Goal: Task Accomplishment & Management: Manage account settings

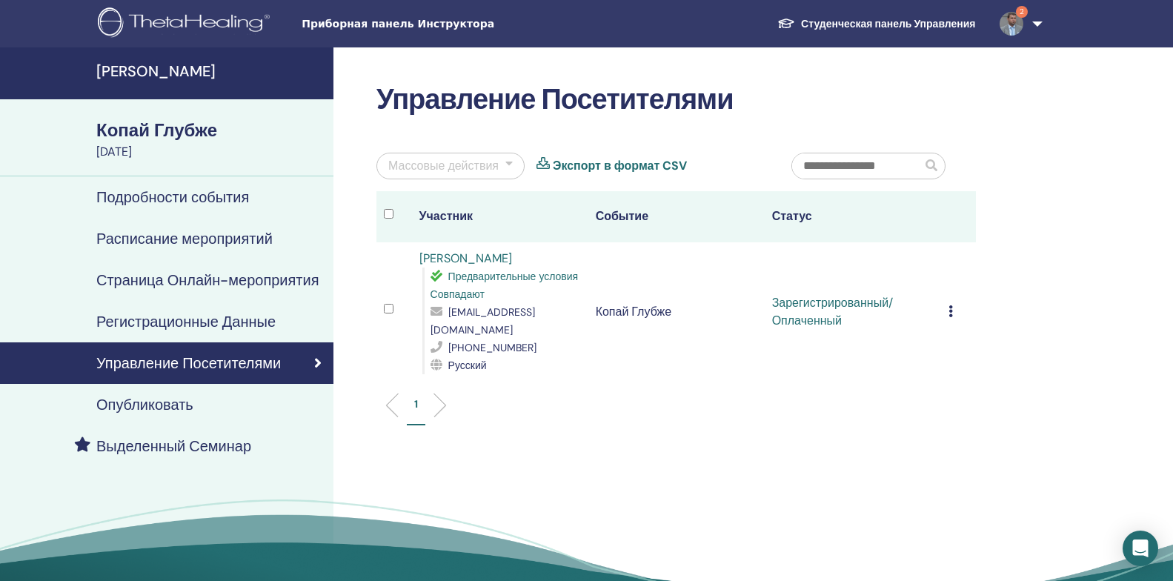
click at [1038, 24] on link "2" at bounding box center [1018, 23] width 61 height 47
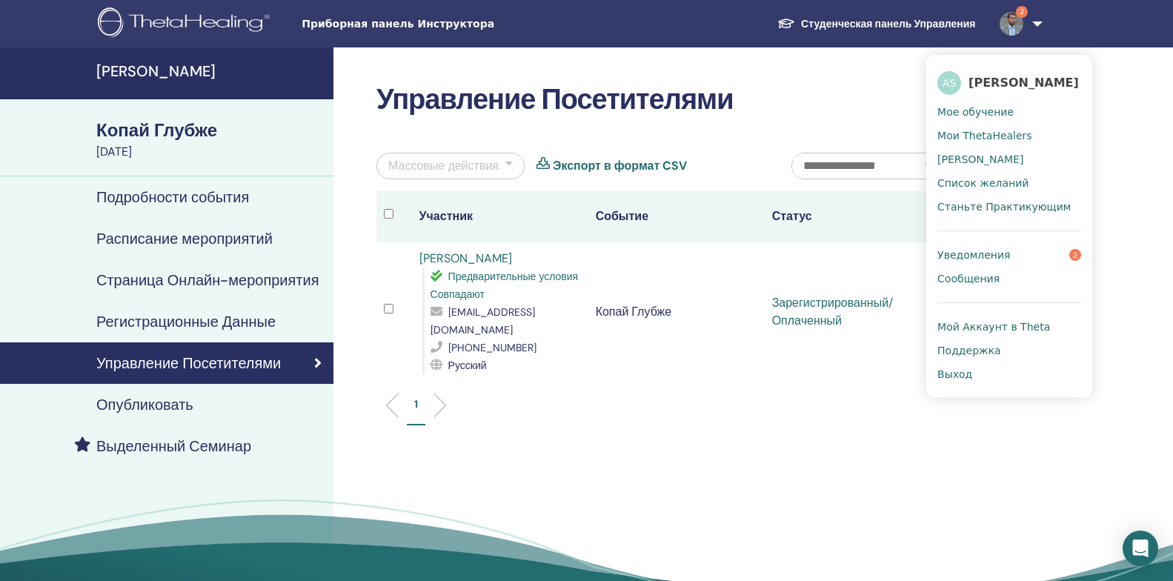
click at [960, 380] on ya-tr-span "Выход" at bounding box center [954, 374] width 35 height 12
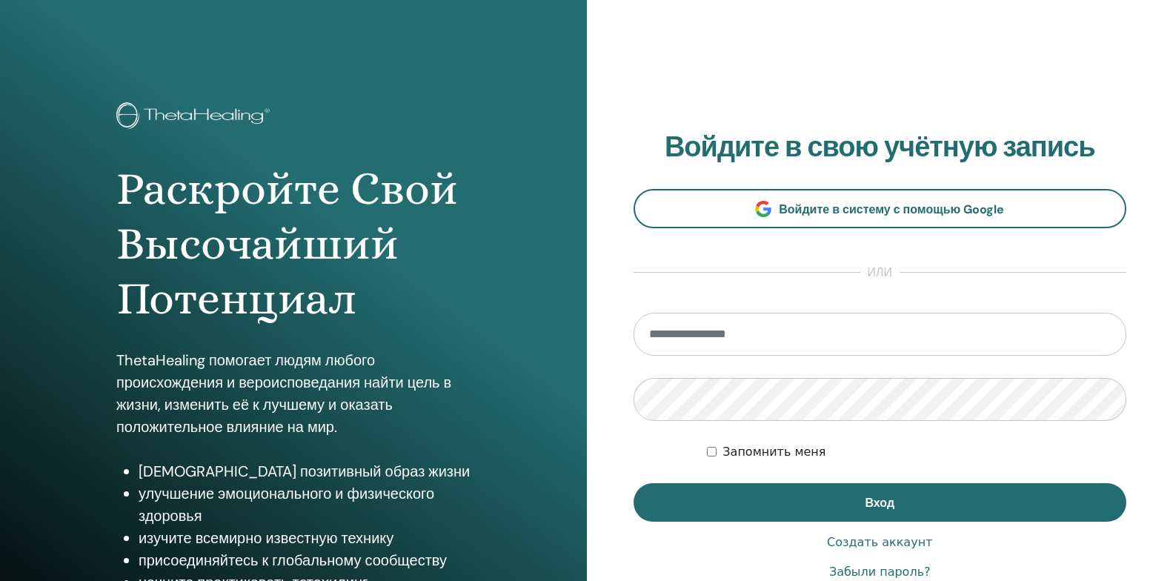
click at [876, 341] on input "email" at bounding box center [879, 334] width 493 height 43
type input "**********"
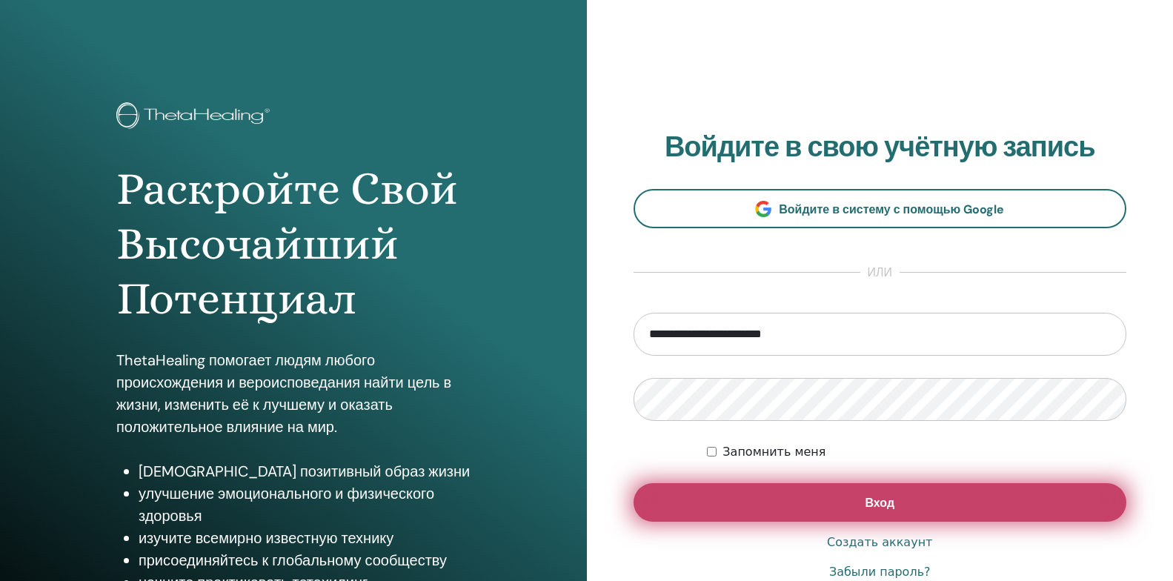
click at [690, 502] on button "Вход" at bounding box center [879, 502] width 493 height 39
click at [961, 507] on button "Вход" at bounding box center [879, 502] width 493 height 39
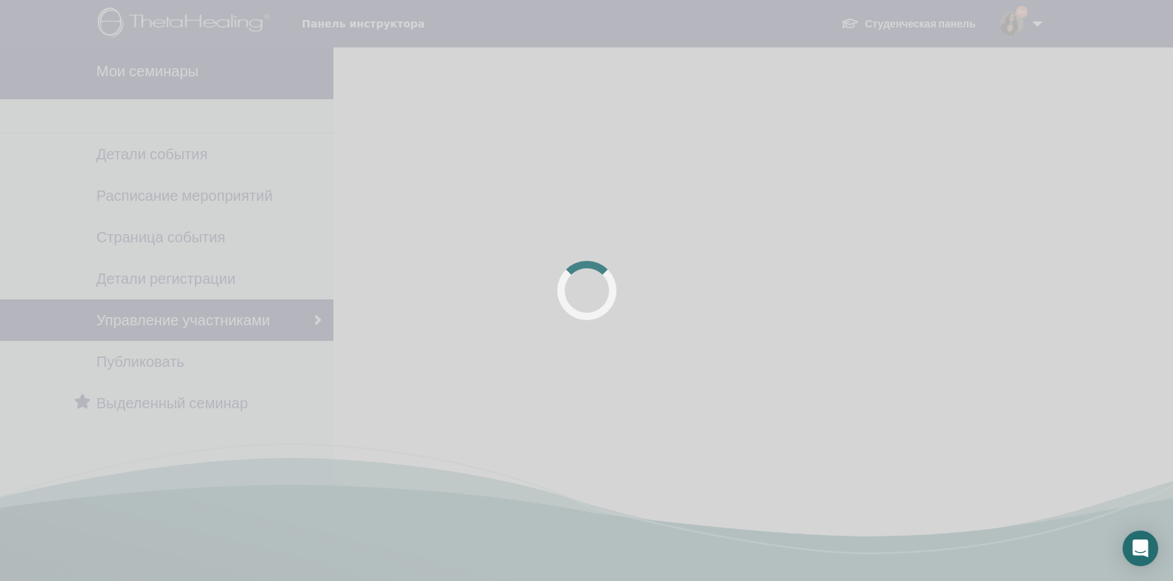
click at [155, 76] on div at bounding box center [586, 290] width 1173 height 581
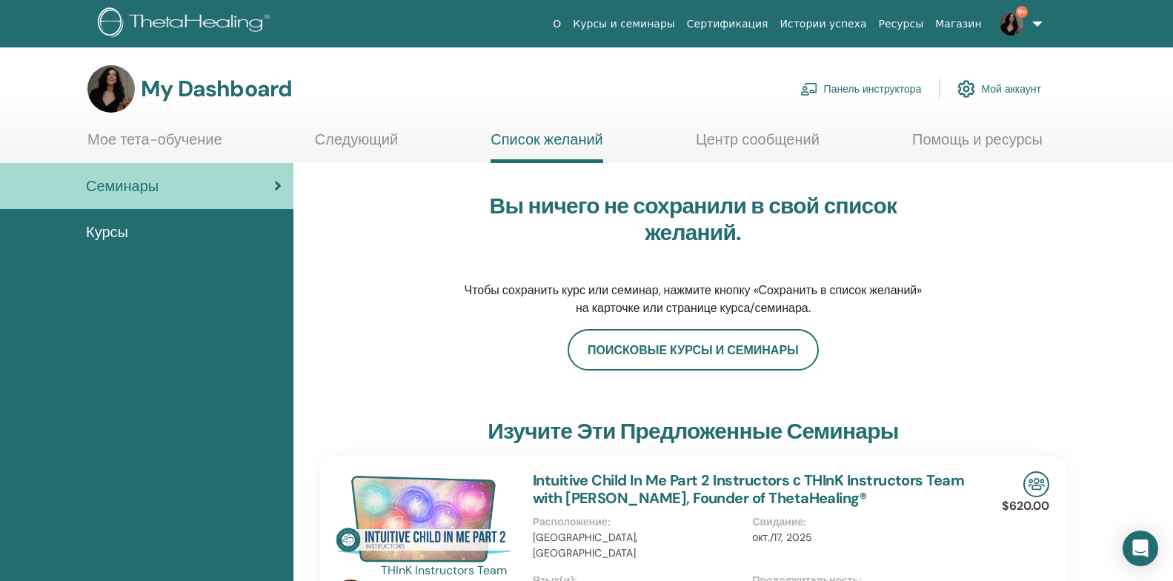
click at [866, 95] on link "Панель инструктора" at bounding box center [861, 89] width 122 height 33
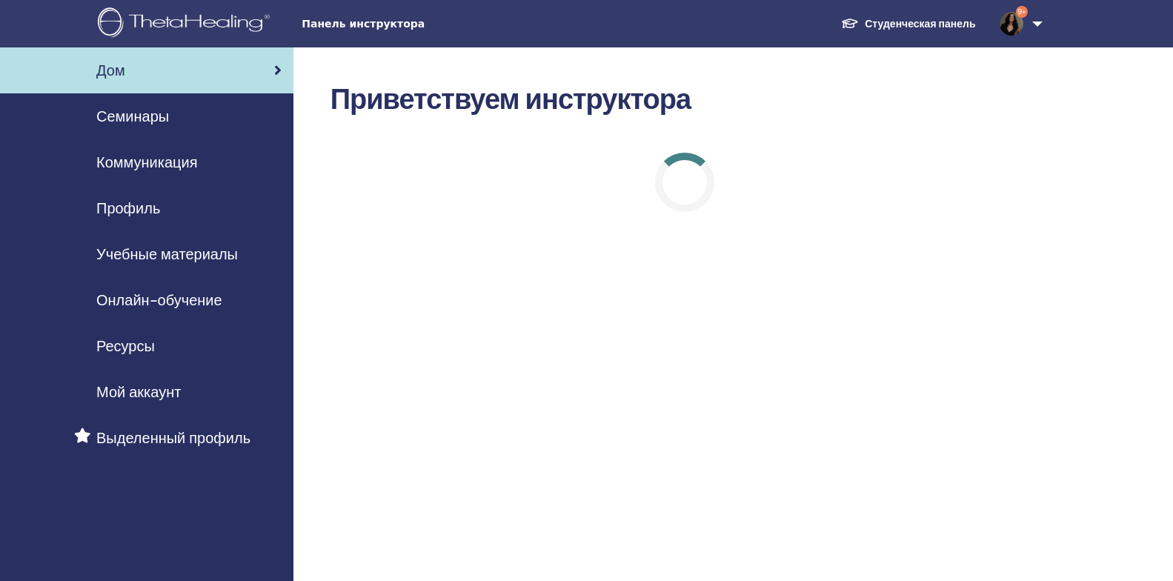
click at [144, 118] on span "Семинары" at bounding box center [132, 116] width 73 height 22
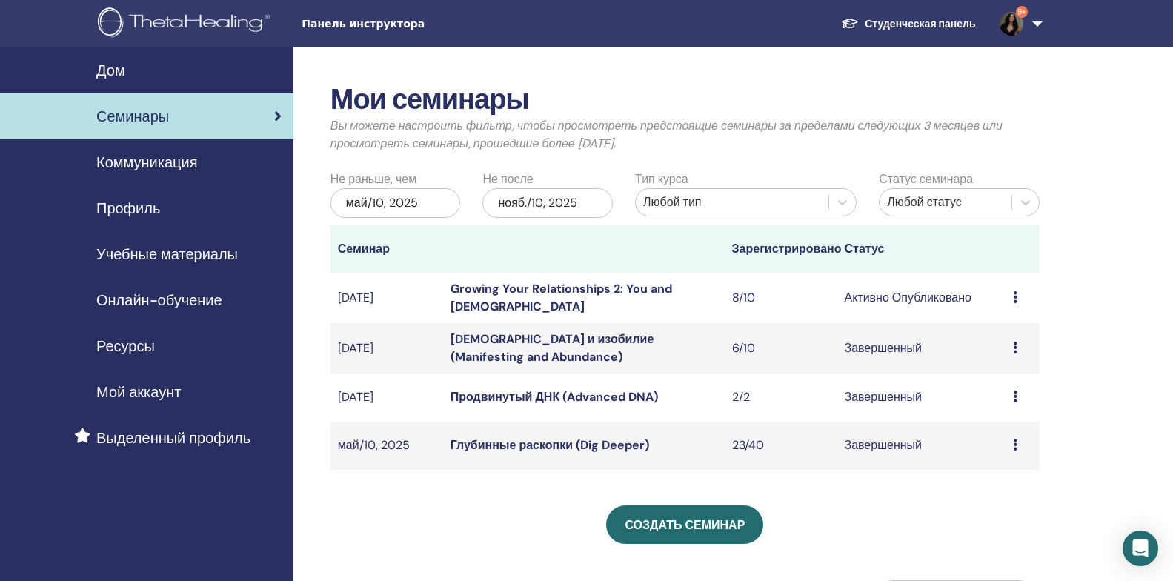
click at [649, 298] on link "Growing Your Relationships 2: You and God" at bounding box center [561, 297] width 222 height 33
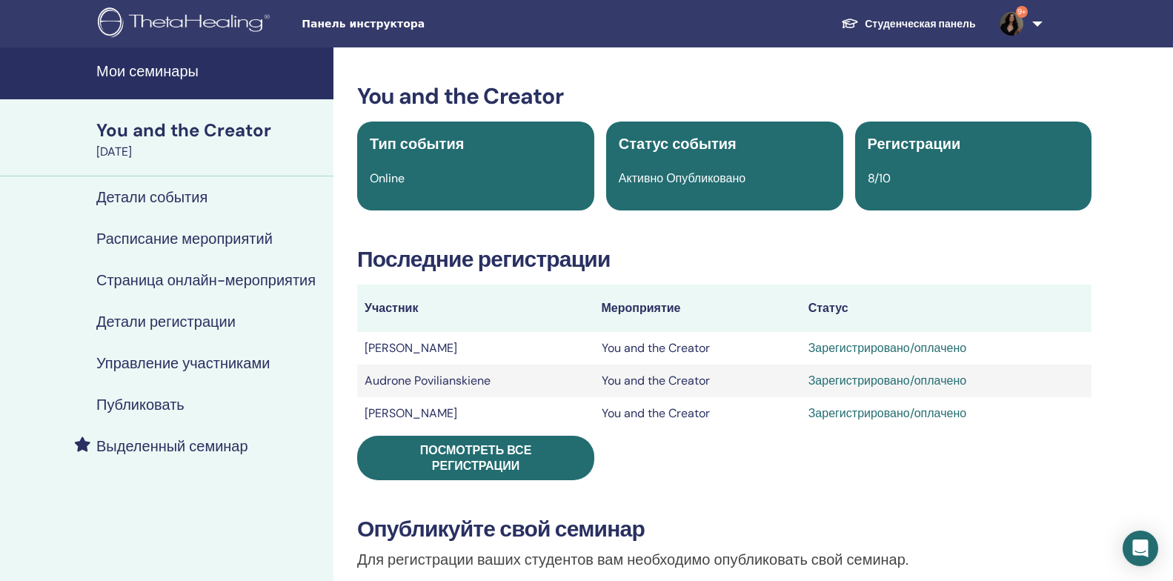
click at [161, 365] on h4 "Управление участниками" at bounding box center [182, 363] width 173 height 18
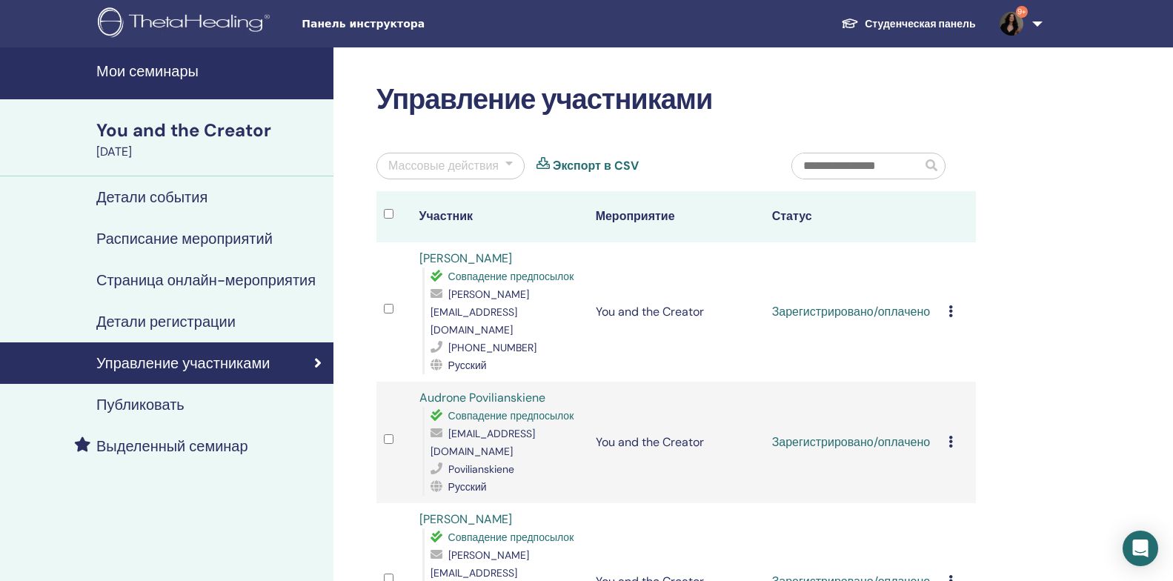
click at [951, 305] on icon at bounding box center [950, 311] width 4 height 12
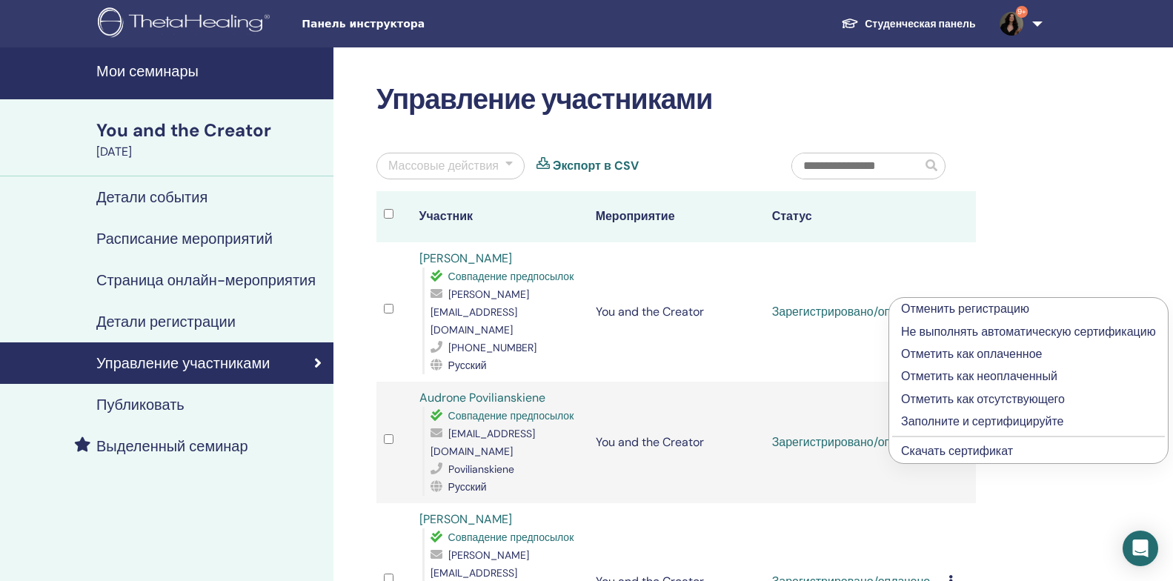
click at [926, 420] on p "Заполните и сертифицируйте" at bounding box center [1028, 422] width 255 height 18
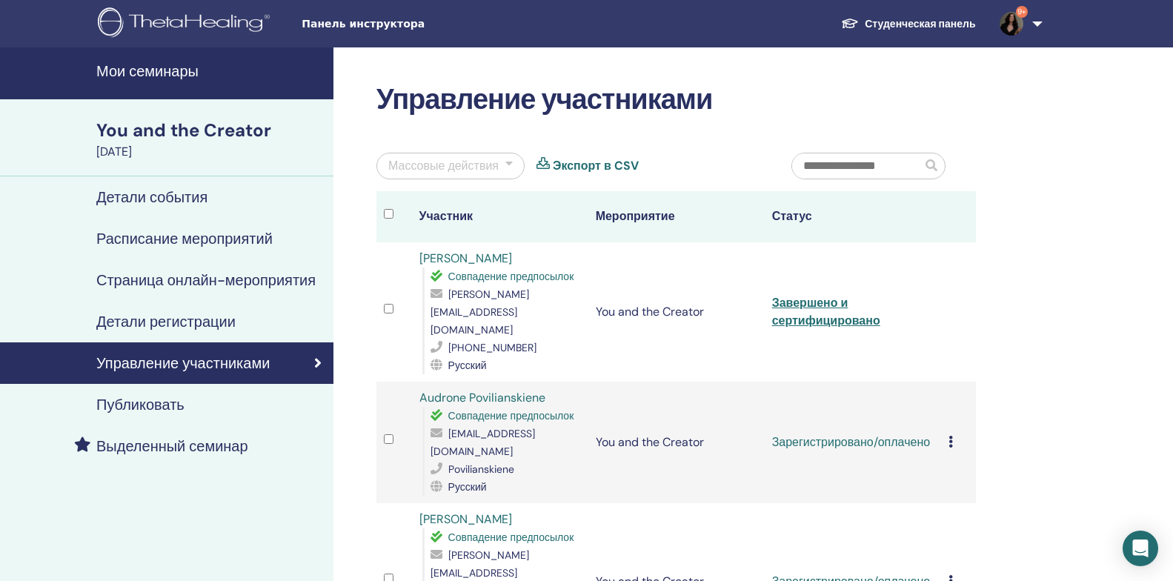
scroll to position [74, 0]
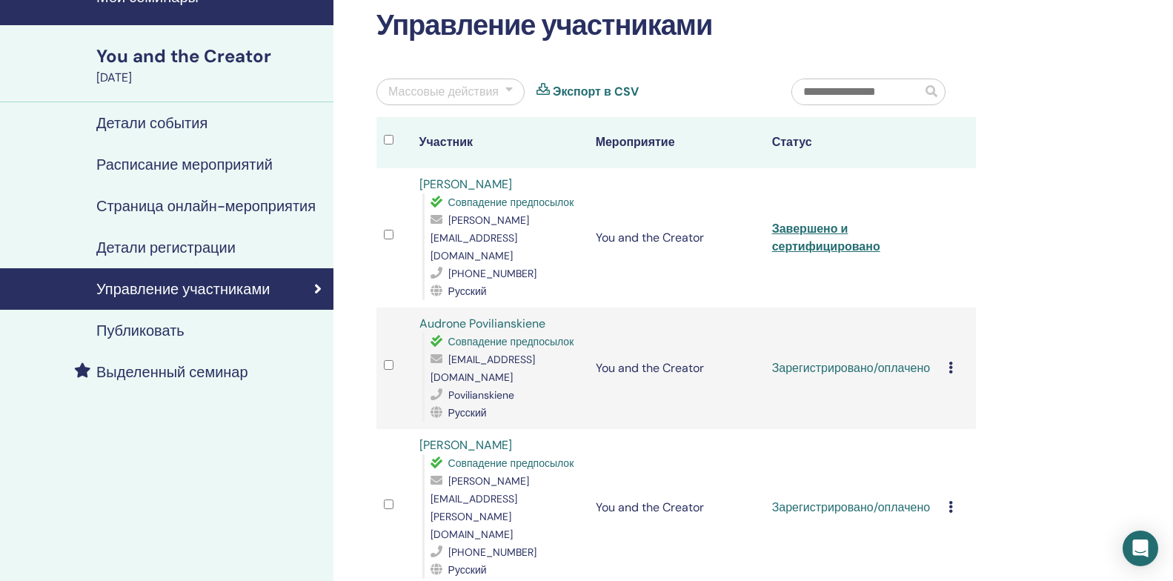
click at [951, 362] on icon at bounding box center [950, 368] width 4 height 12
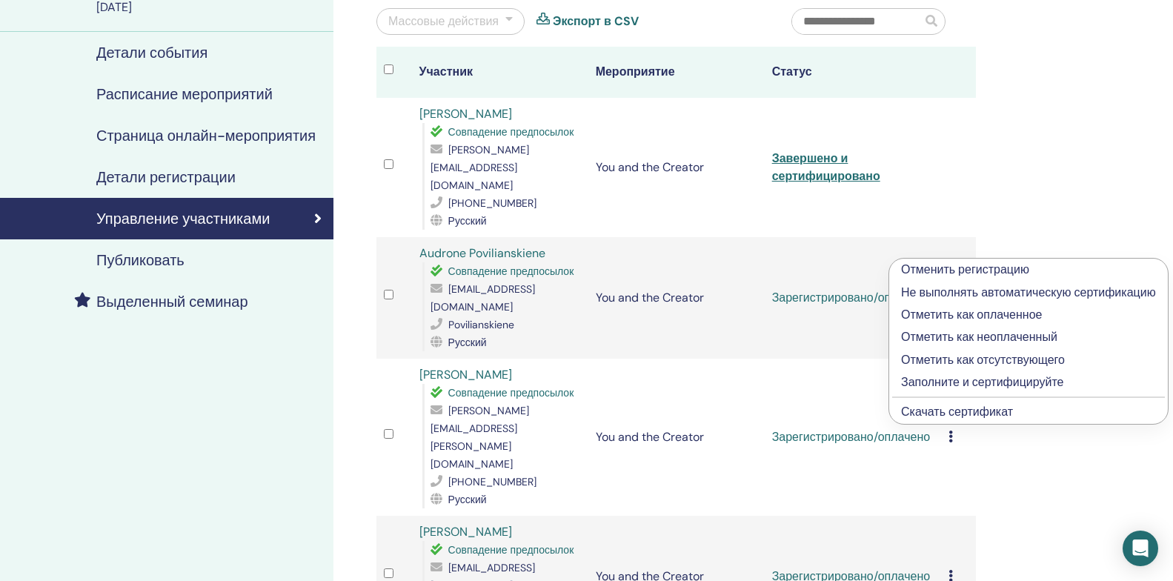
scroll to position [222, 0]
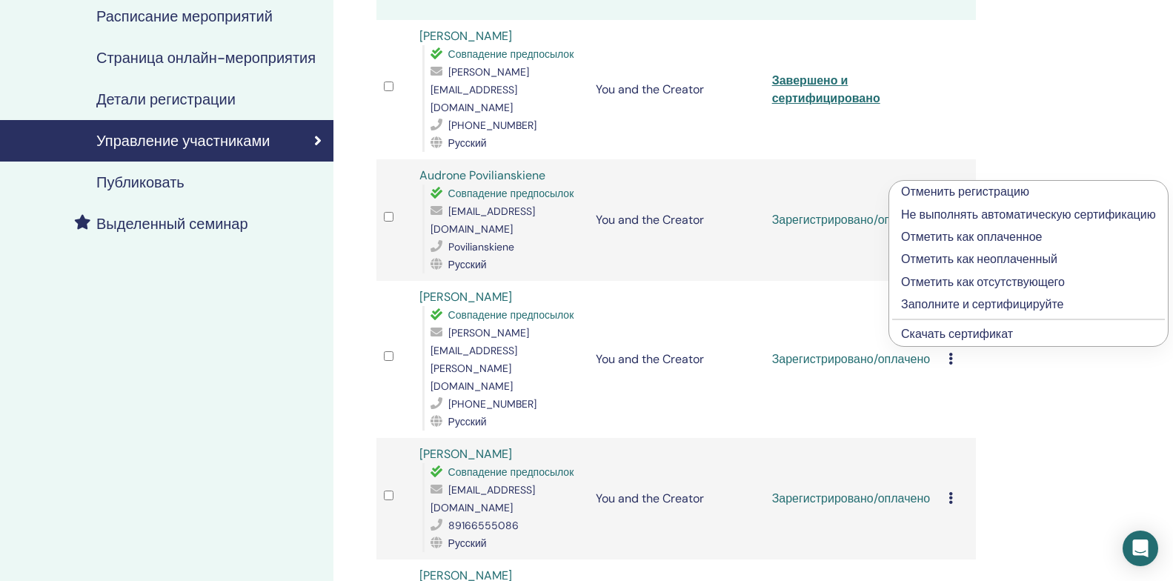
click at [953, 307] on p "Заполните и сертифицируйте" at bounding box center [1028, 305] width 255 height 18
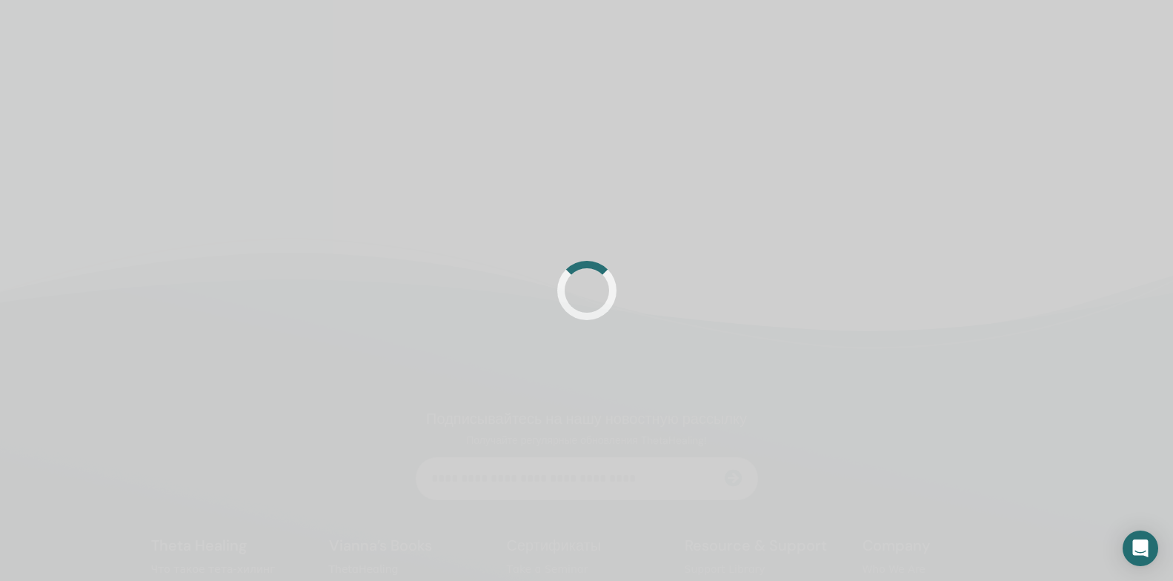
scroll to position [222, 0]
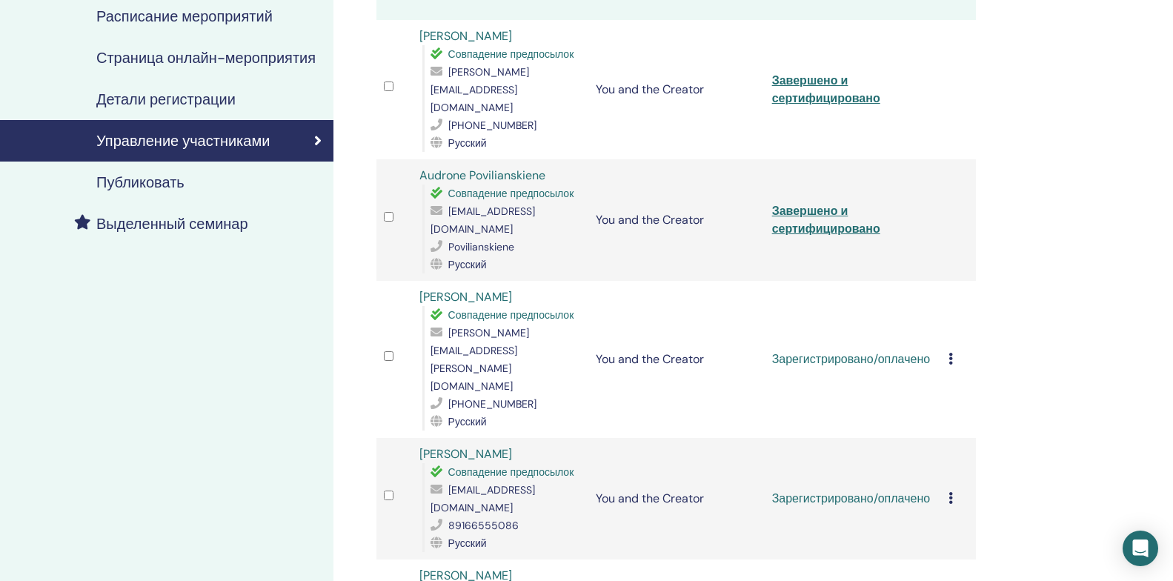
click at [951, 350] on div "Отменить регистрацию Не выполнять автоматическую сертификацию Отметить как опла…" at bounding box center [958, 359] width 21 height 18
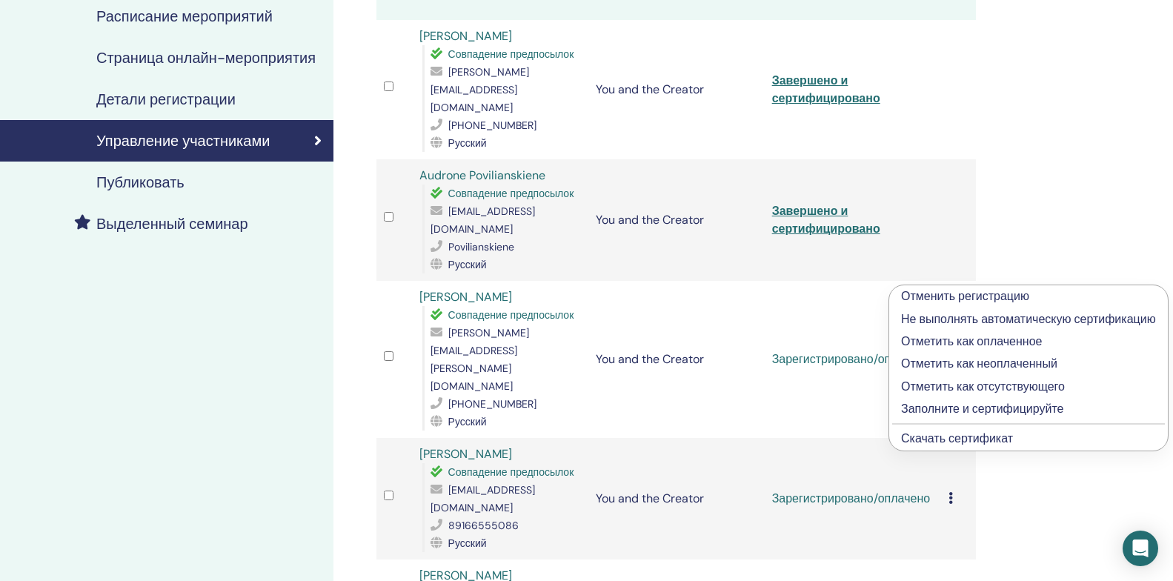
click at [913, 408] on p "Заполните и сертифицируйте" at bounding box center [1028, 409] width 255 height 18
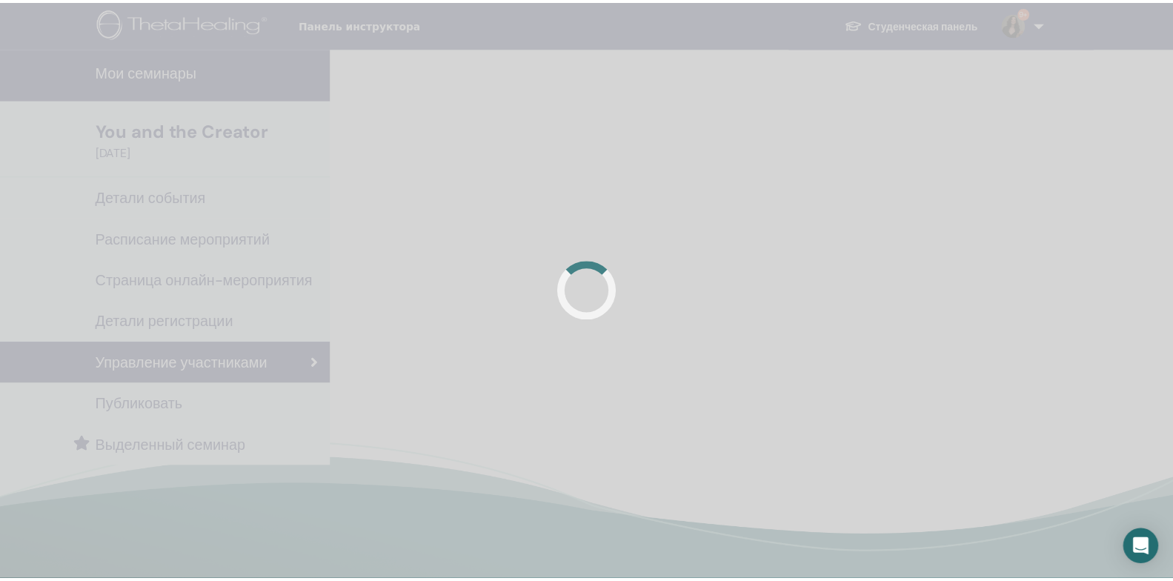
scroll to position [222, 0]
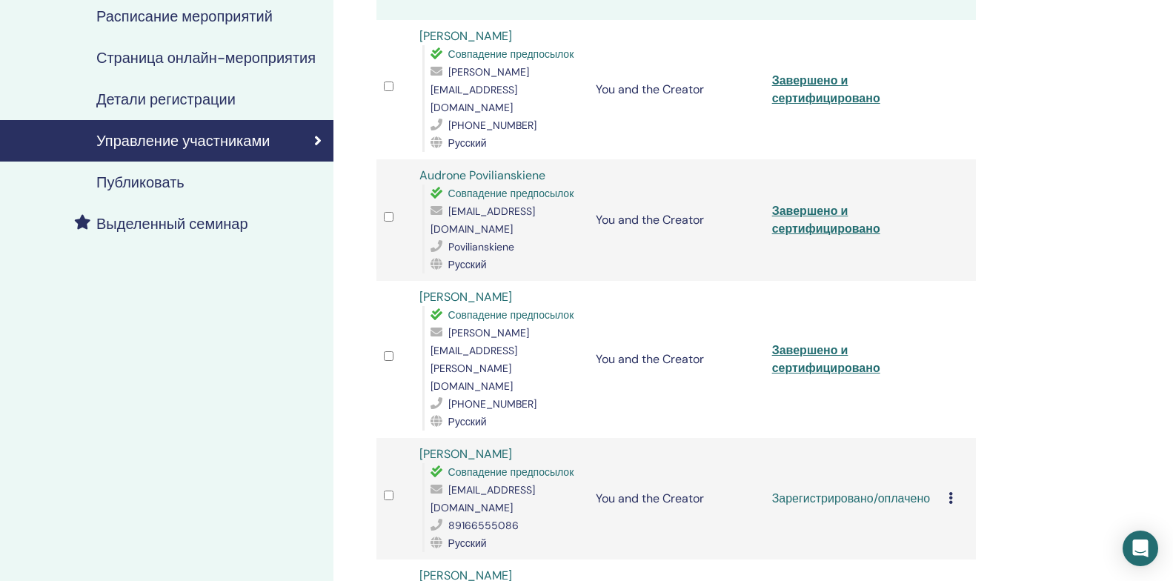
click at [915, 438] on td "Зарегистрировано/оплачено" at bounding box center [853, 499] width 176 height 122
click at [948, 492] on icon at bounding box center [950, 498] width 4 height 12
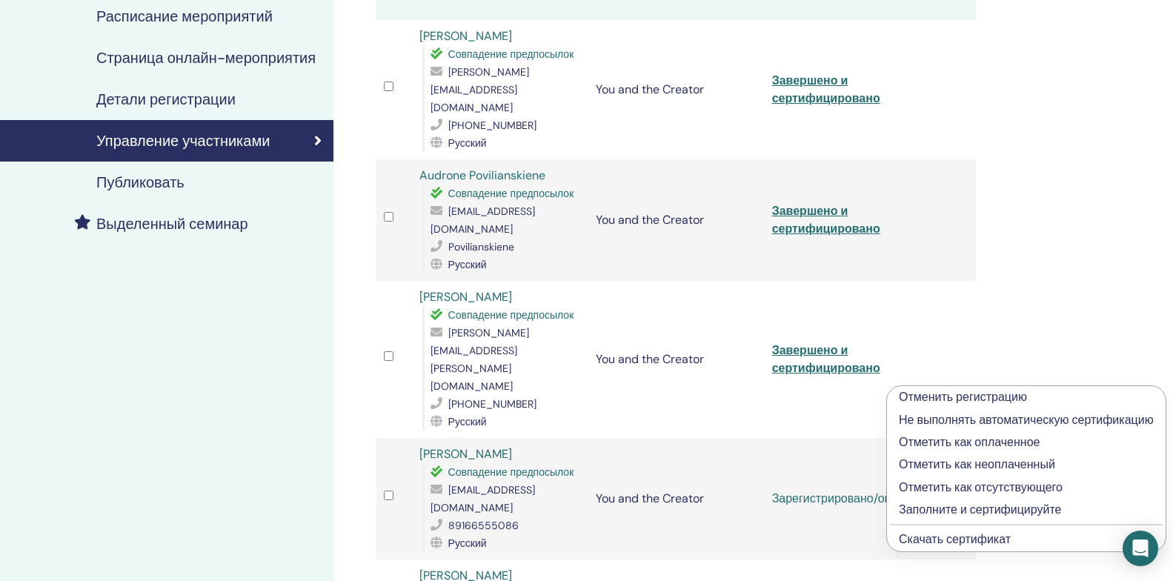
click at [917, 510] on p "Заполните и сертифицируйте" at bounding box center [1026, 510] width 255 height 18
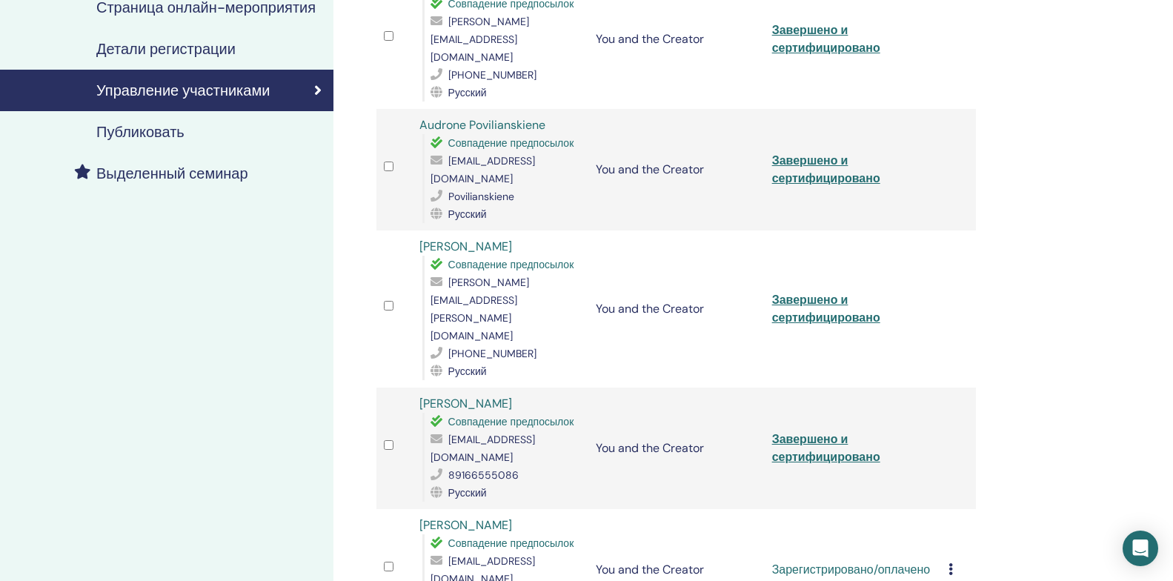
scroll to position [370, 0]
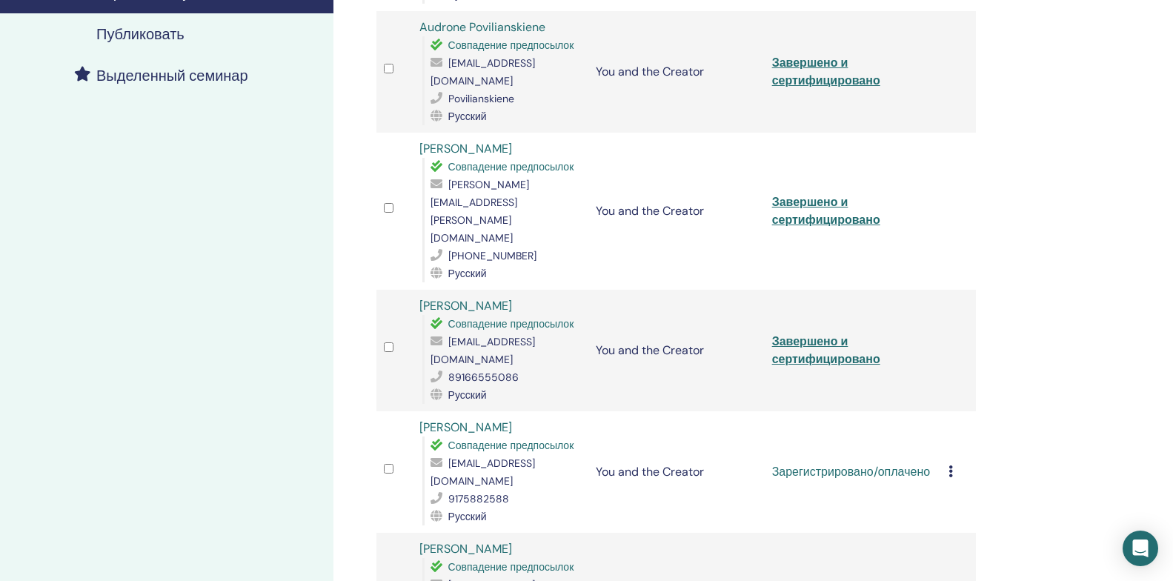
click at [951, 465] on icon at bounding box center [950, 471] width 4 height 12
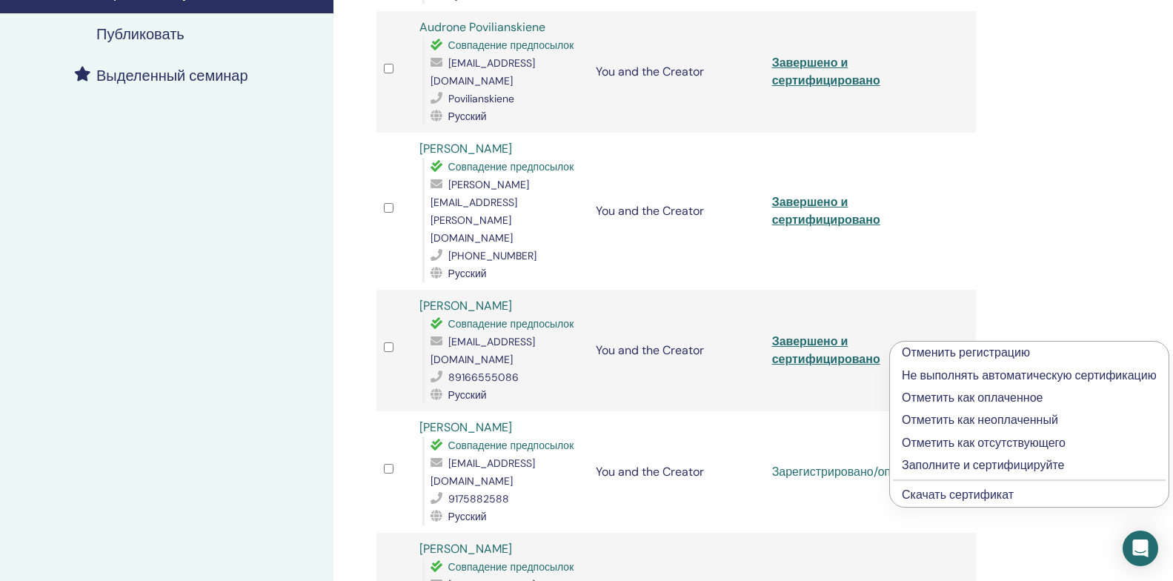
click at [912, 467] on p "Заполните и сертифицируйте" at bounding box center [1029, 465] width 255 height 18
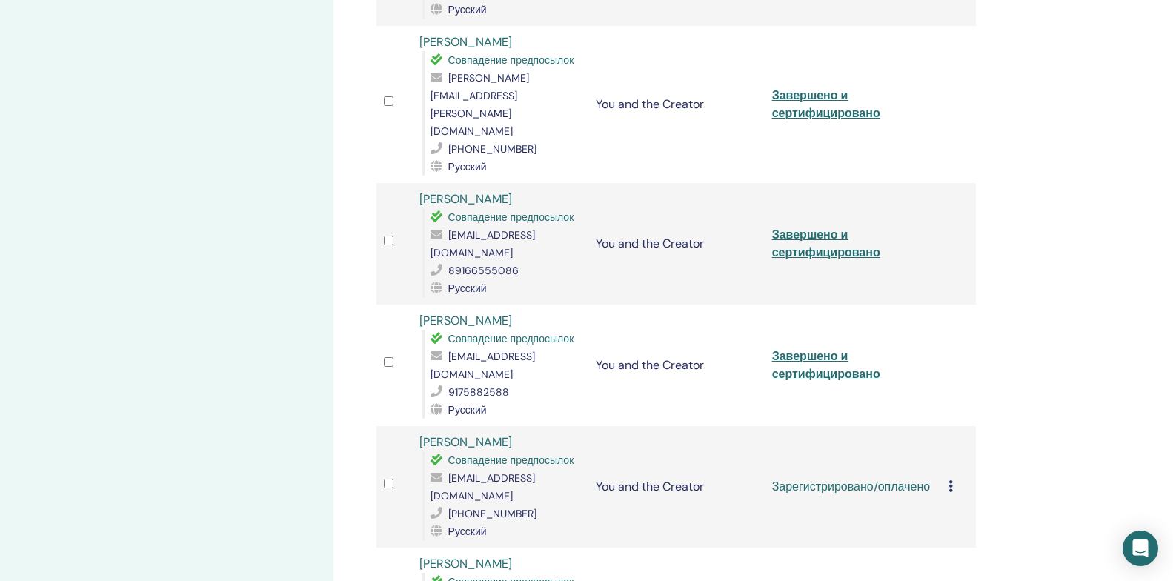
scroll to position [501, 0]
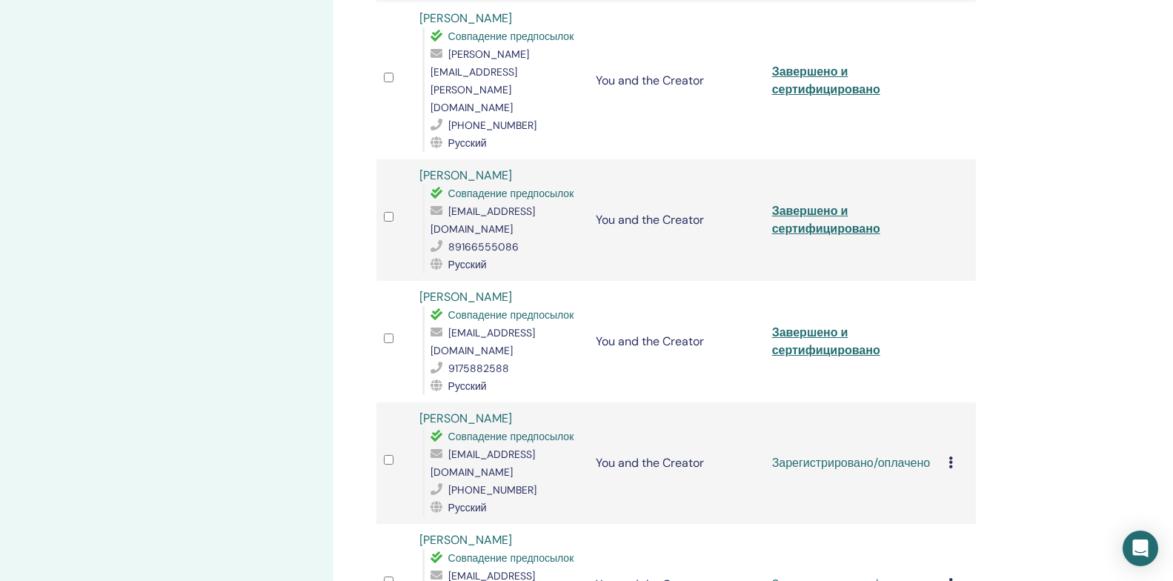
click at [952, 456] on icon at bounding box center [950, 462] width 4 height 12
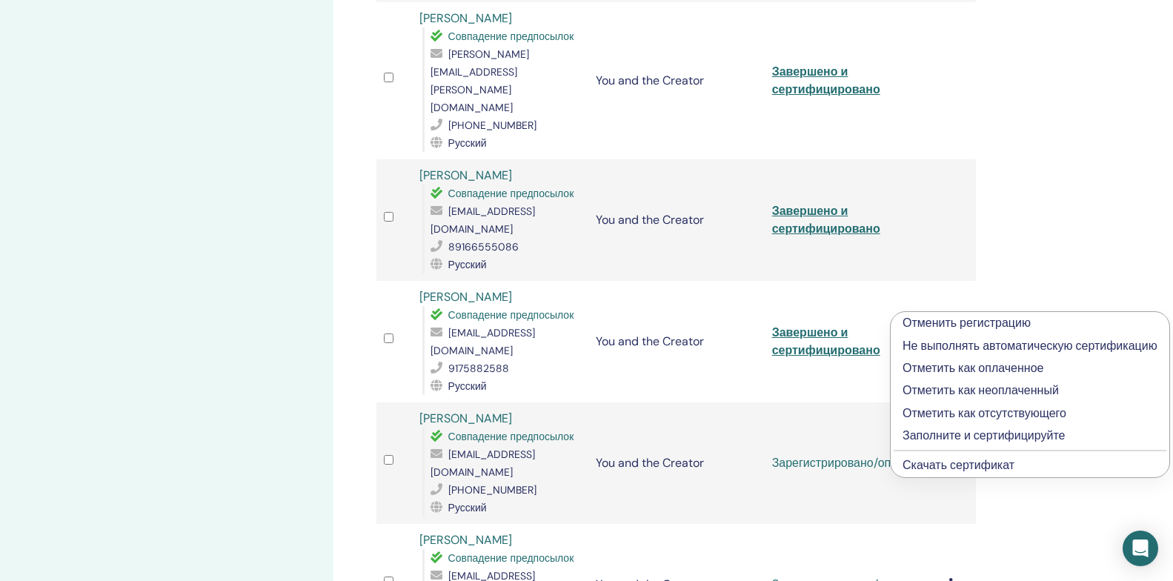
click at [928, 437] on p "Заполните и сертифицируйте" at bounding box center [1029, 436] width 255 height 18
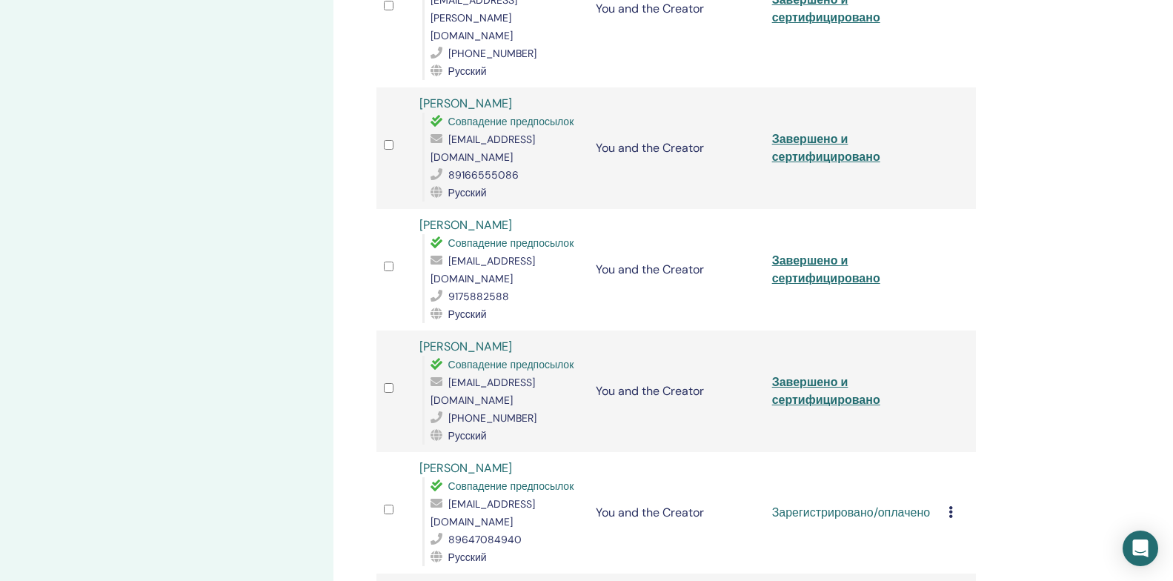
scroll to position [575, 0]
click at [951, 504] on icon at bounding box center [950, 510] width 4 height 12
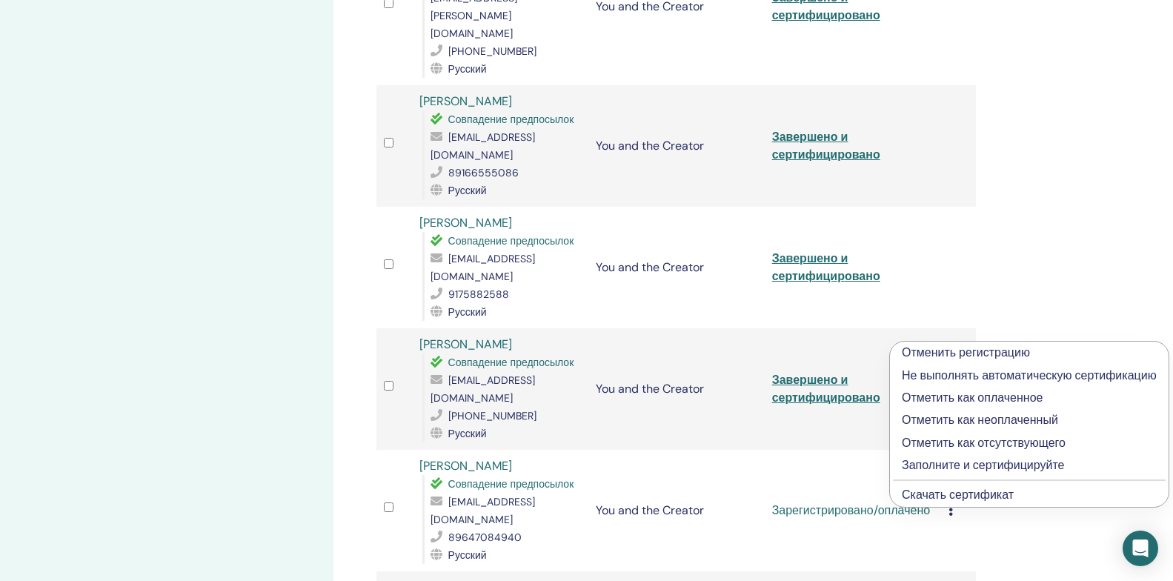
click at [967, 465] on p "Заполните и сертифицируйте" at bounding box center [1029, 465] width 255 height 18
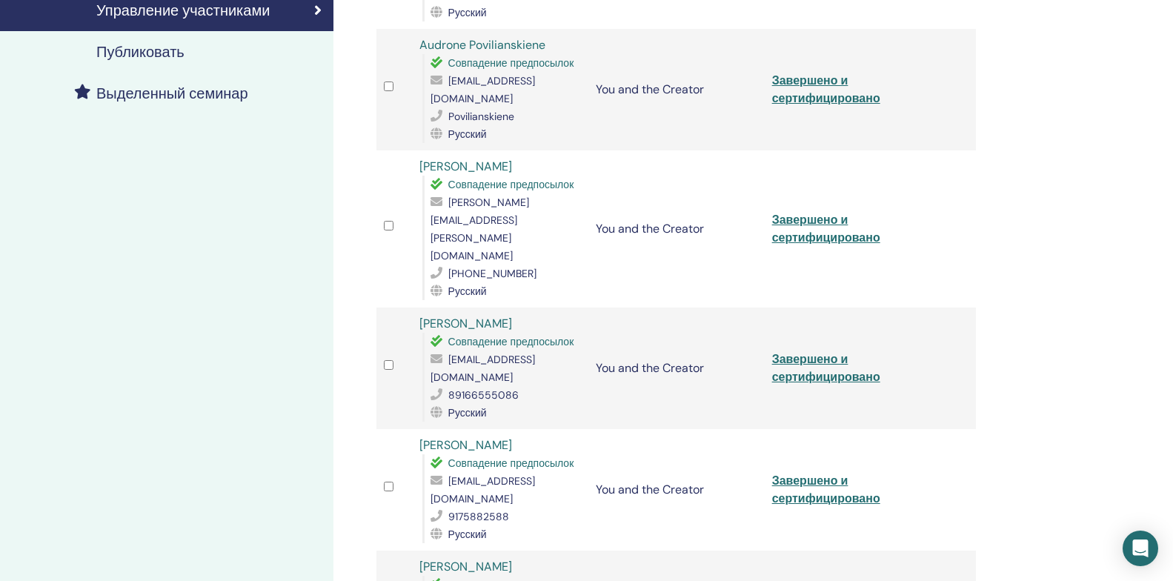
scroll to position [649, 0]
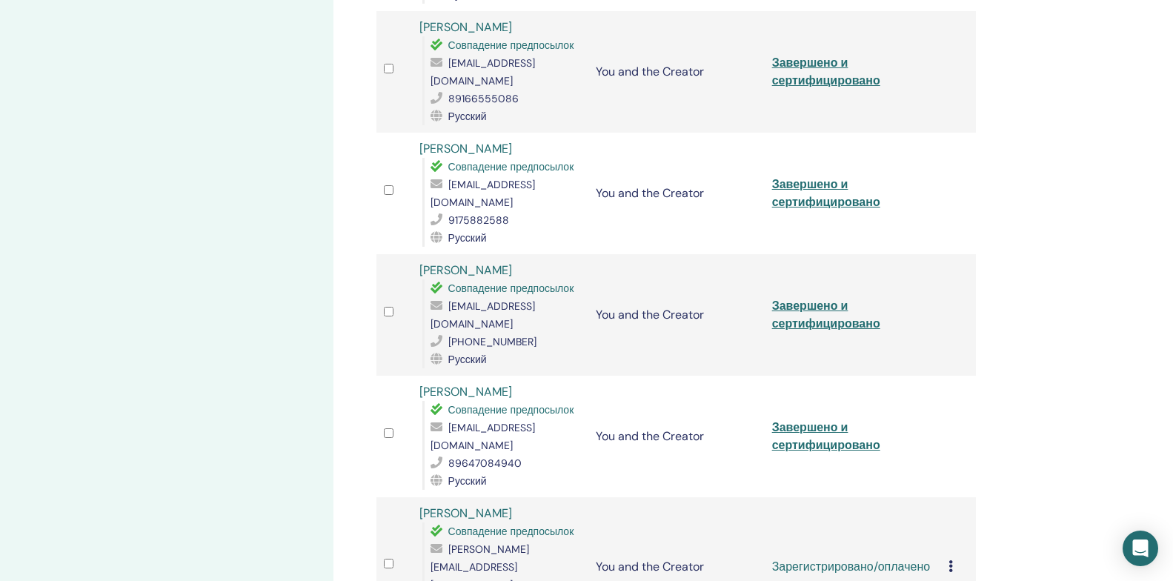
click at [949, 560] on icon at bounding box center [950, 566] width 4 height 12
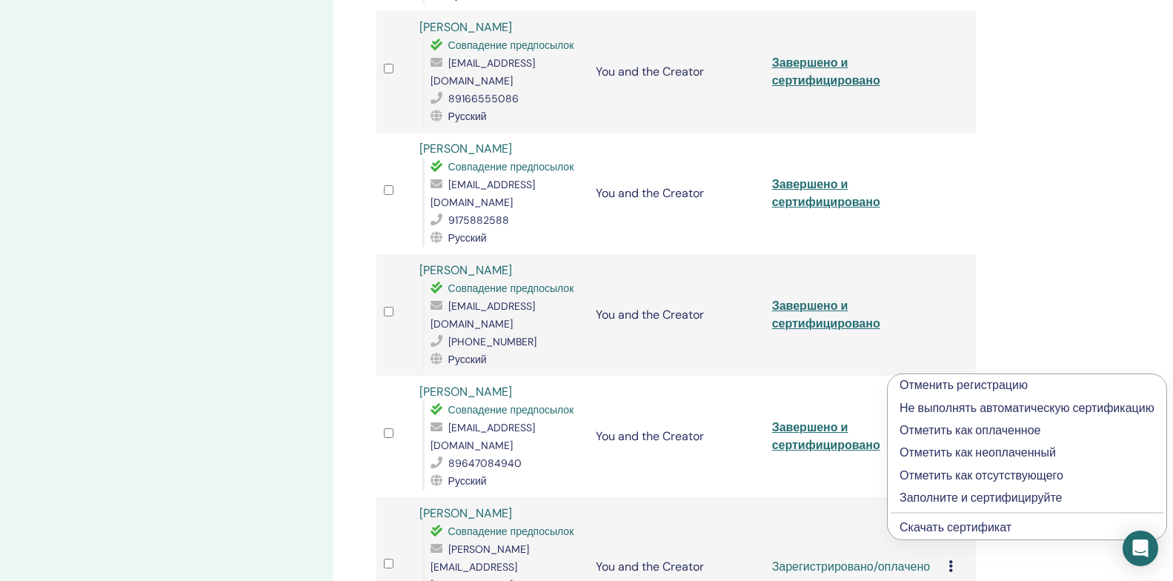
click at [940, 496] on p "Заполните и сертифицируйте" at bounding box center [1026, 498] width 255 height 18
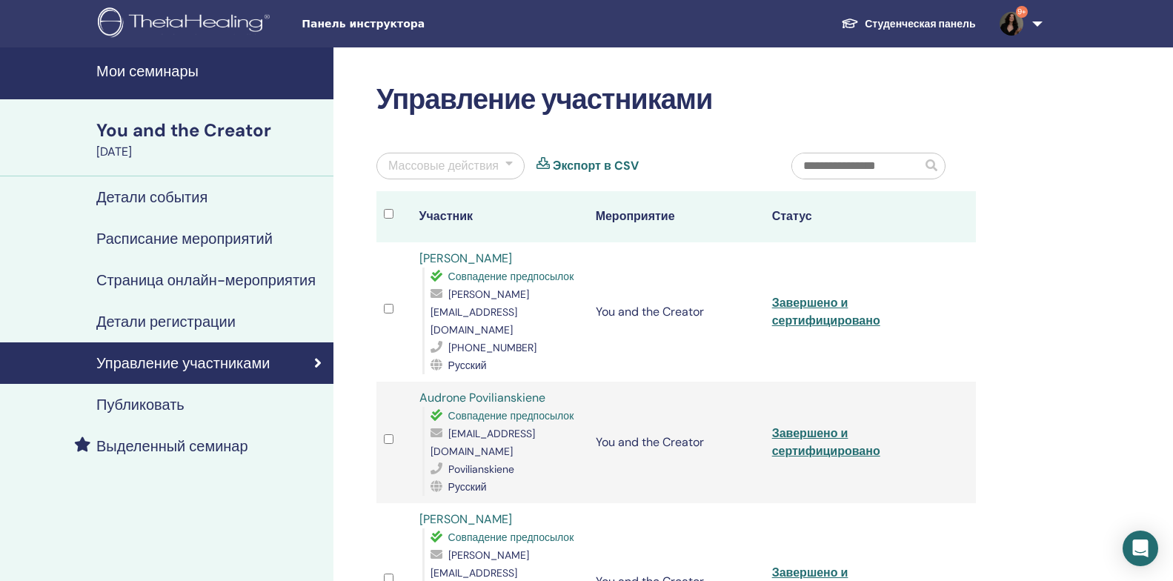
click at [140, 73] on h4 "Мои семинары" at bounding box center [210, 71] width 228 height 18
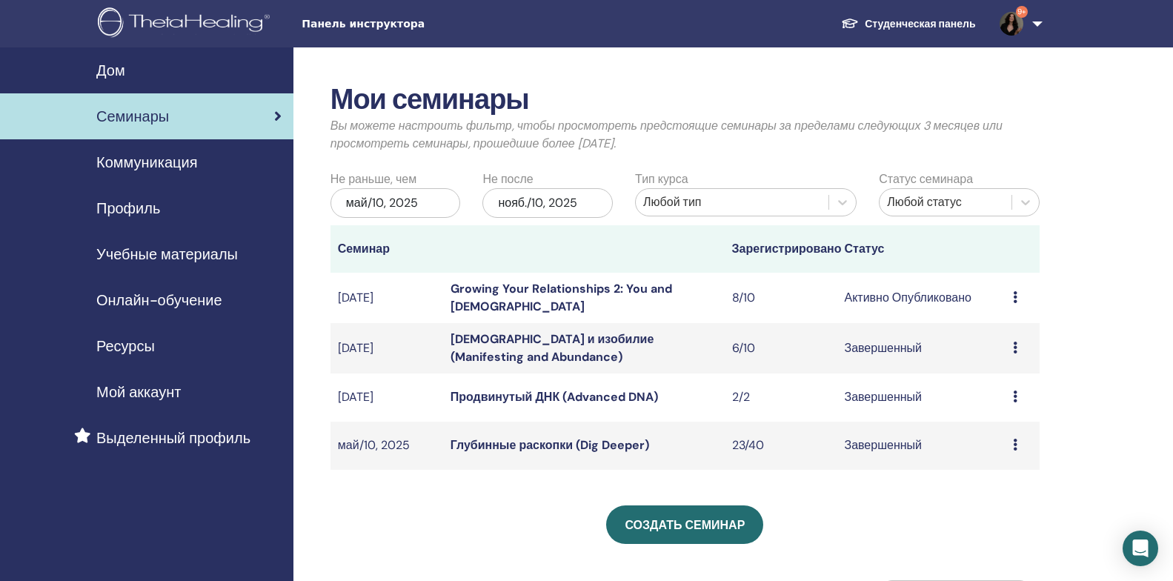
click at [1036, 26] on link "9+" at bounding box center [1018, 23] width 61 height 47
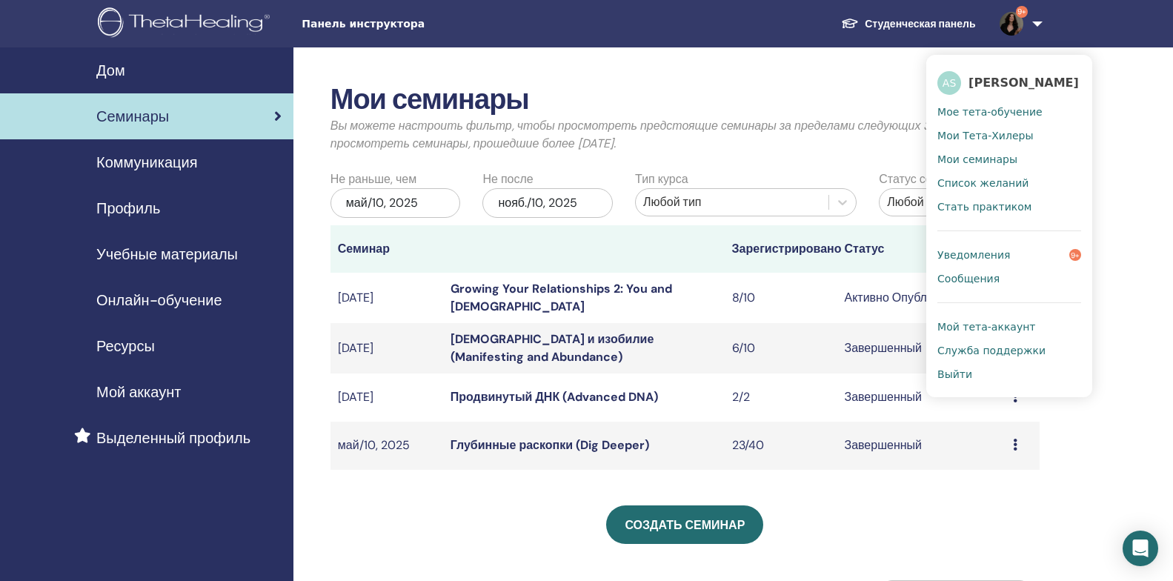
click at [954, 373] on span "Выйти" at bounding box center [954, 373] width 35 height 13
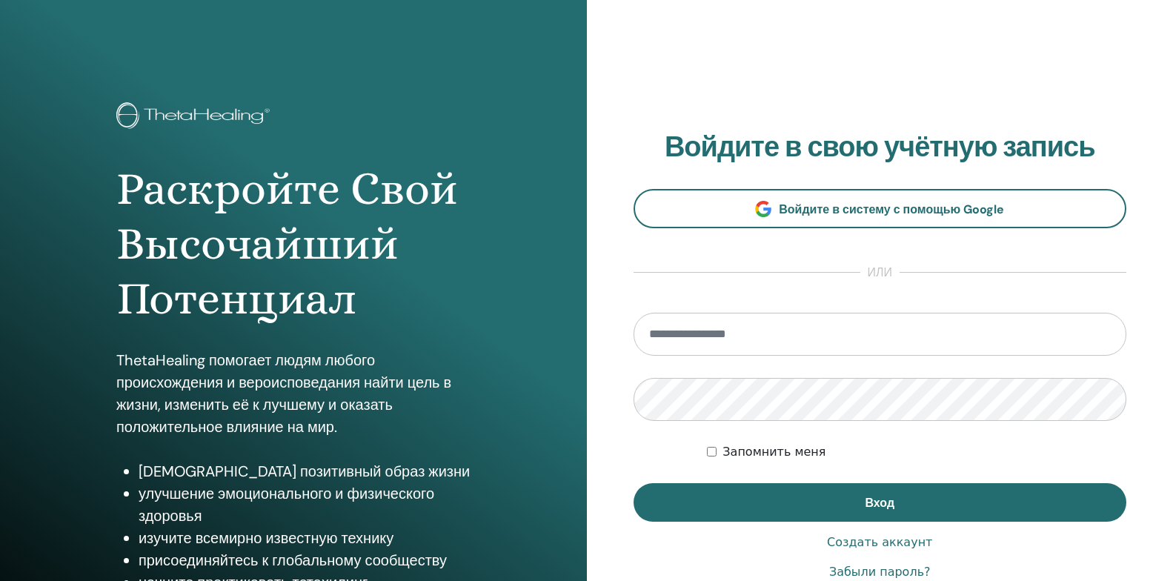
click at [875, 325] on input "email" at bounding box center [879, 334] width 493 height 43
type input "**********"
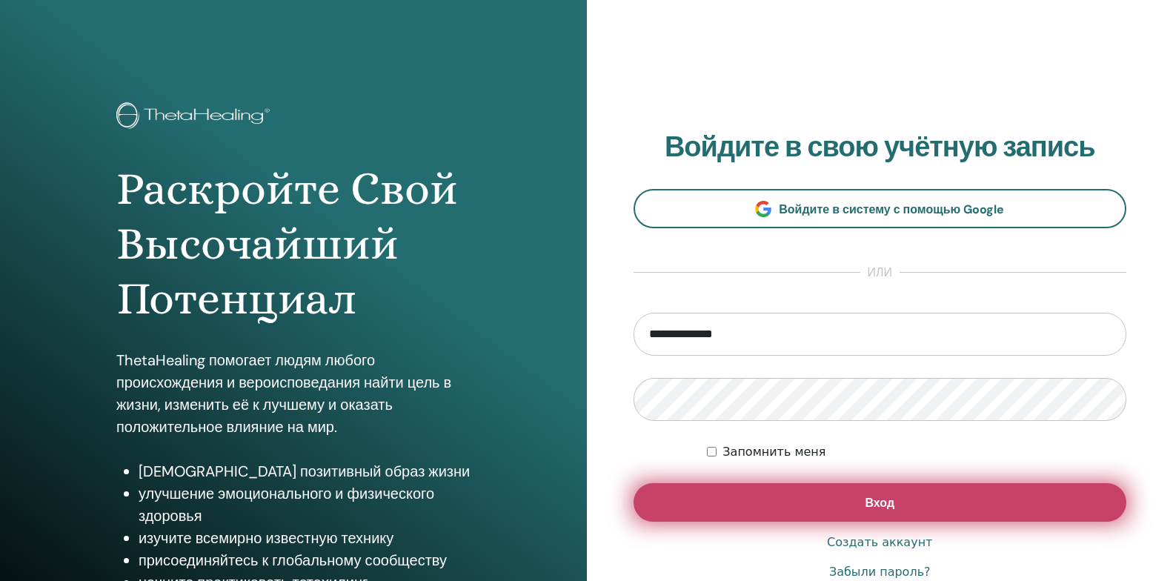
click at [710, 497] on button "Вход" at bounding box center [879, 502] width 493 height 39
